Goal: Find contact information: Find contact information

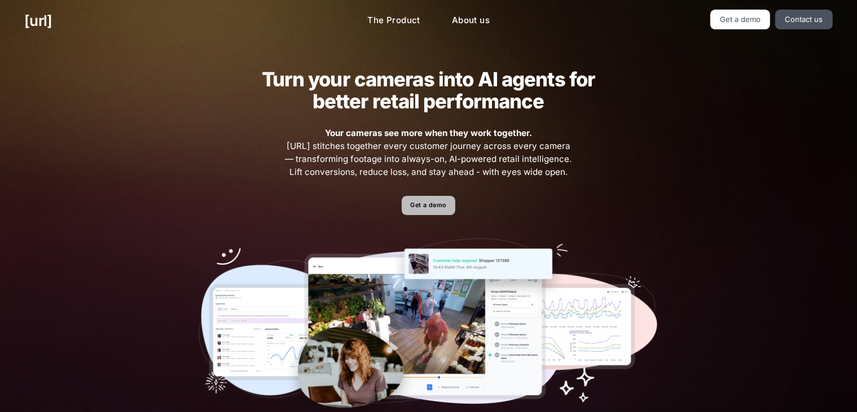
click at [435, 200] on link "Get a demo" at bounding box center [429, 206] width 54 height 20
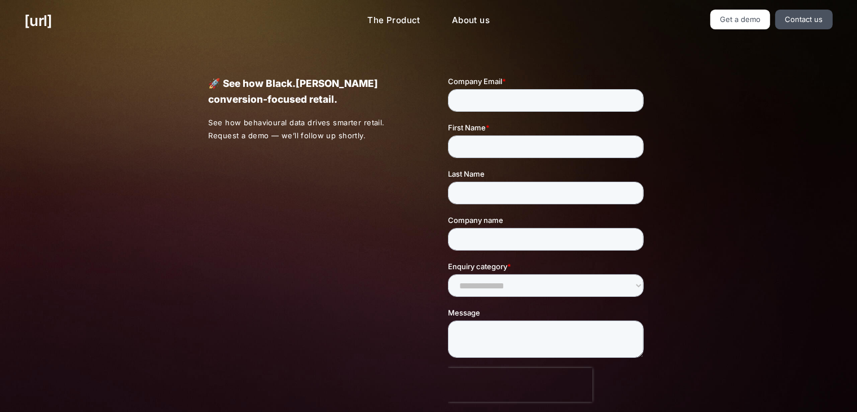
click at [413, 329] on div at bounding box center [529, 269] width 240 height 387
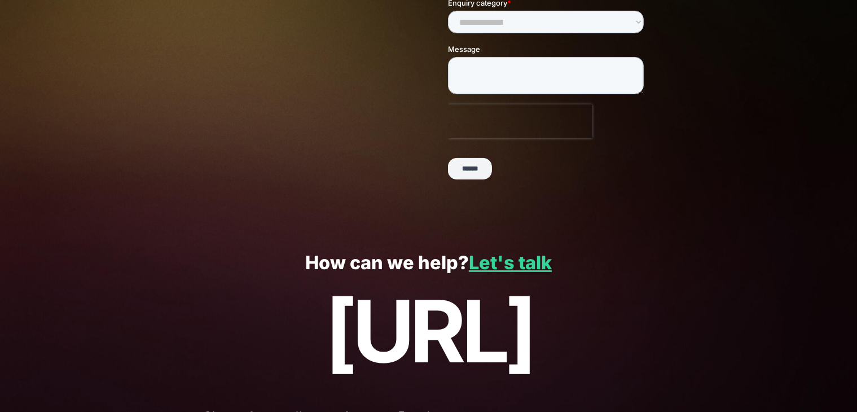
scroll to position [241, 0]
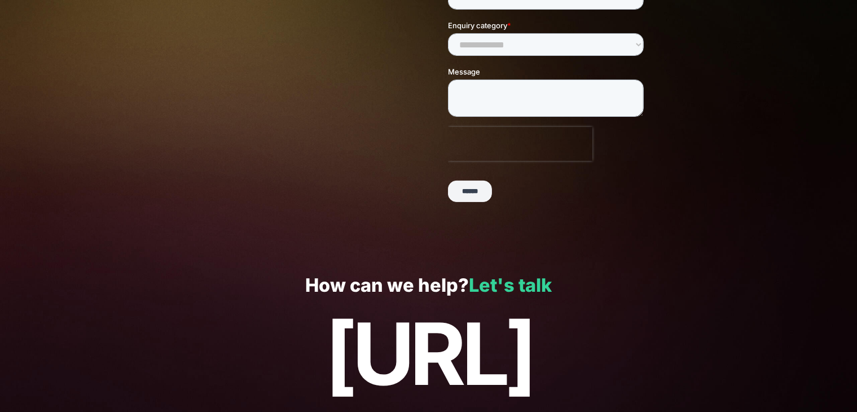
click at [516, 296] on link "Let's talk" at bounding box center [510, 285] width 83 height 22
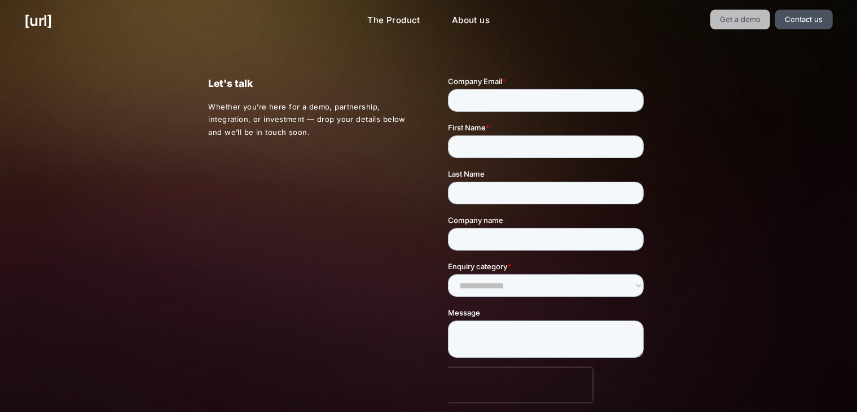
click at [754, 14] on link "Get a demo" at bounding box center [741, 20] width 60 height 20
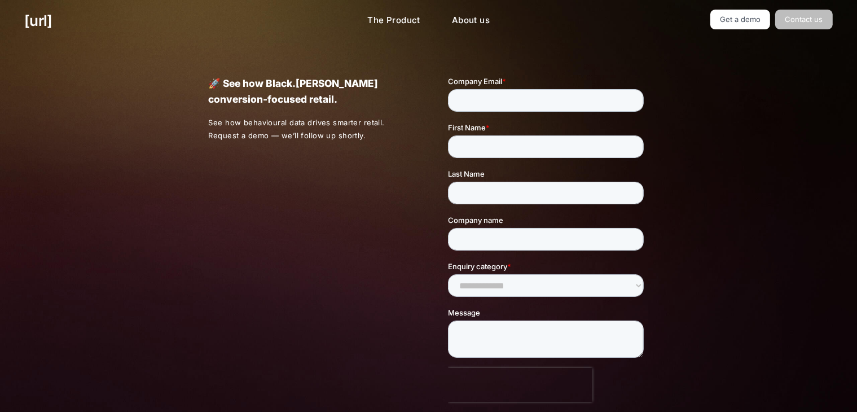
click at [833, 19] on link "Contact us" at bounding box center [805, 20] width 58 height 20
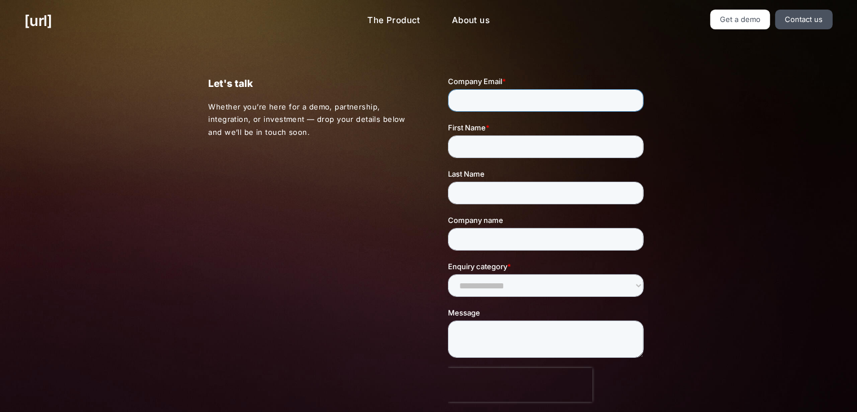
click at [548, 107] on input "Company Email *" at bounding box center [546, 100] width 196 height 23
click at [388, 256] on div "Let's talk Whether you’re here for a demo, partnership, integration, or investm…" at bounding box center [428, 275] width 489 height 466
